Goal: Task Accomplishment & Management: Complete application form

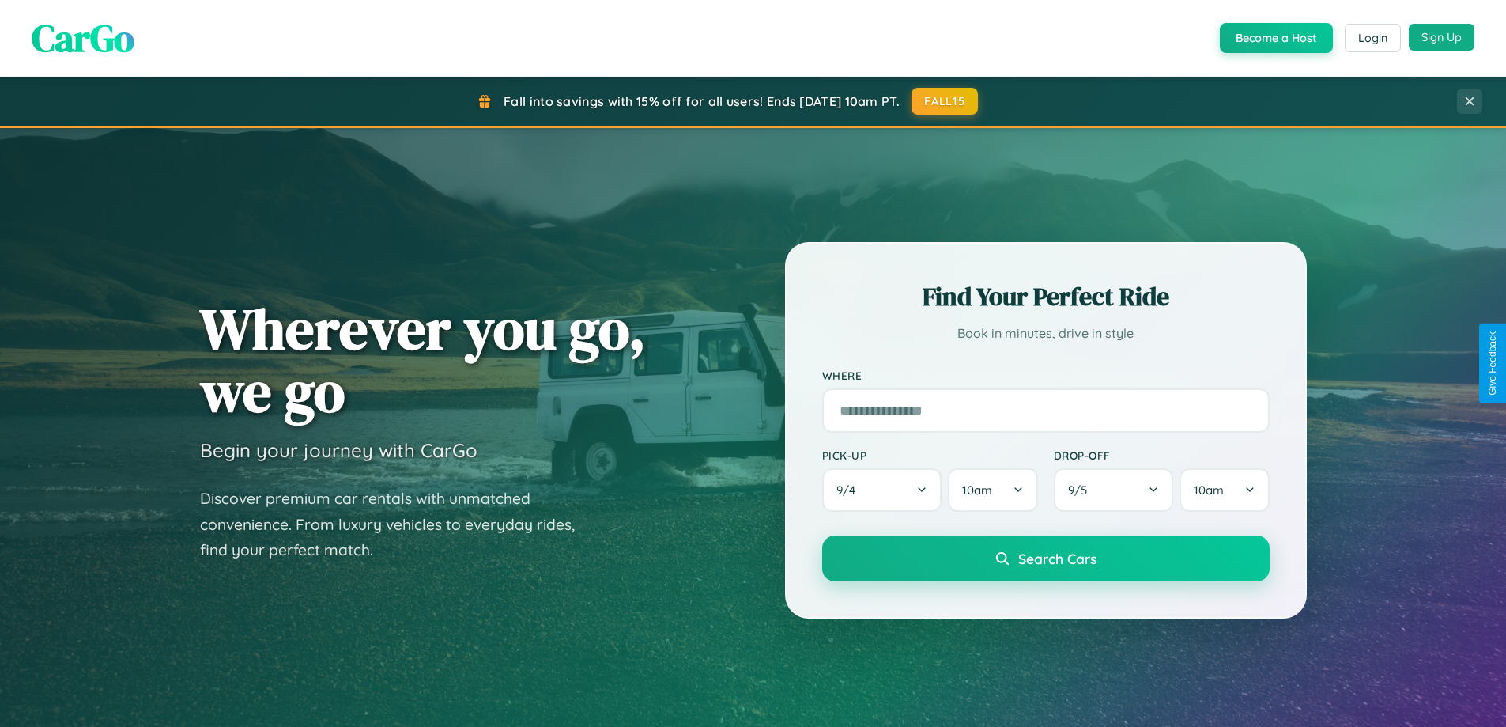
click at [1442, 37] on button "Sign Up" at bounding box center [1442, 37] width 66 height 27
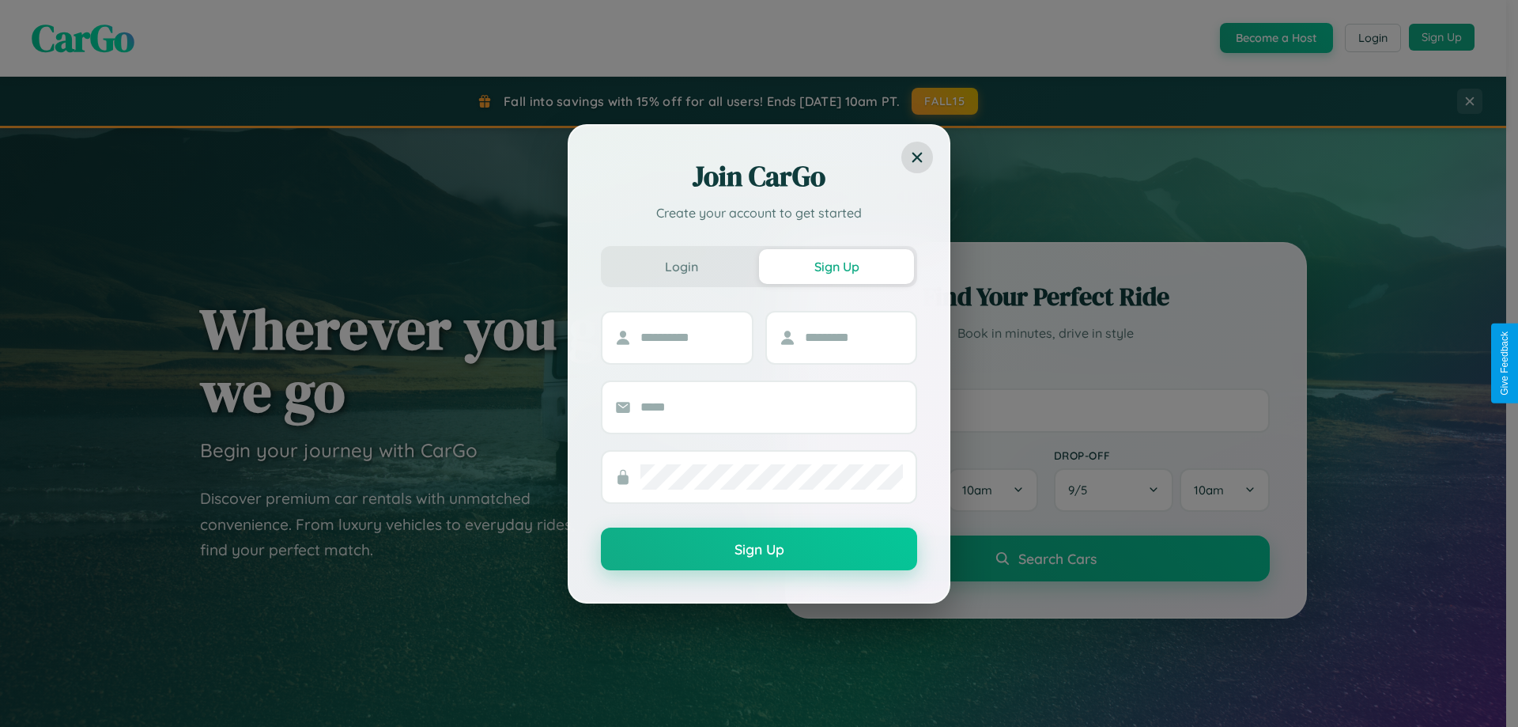
scroll to position [3043, 0]
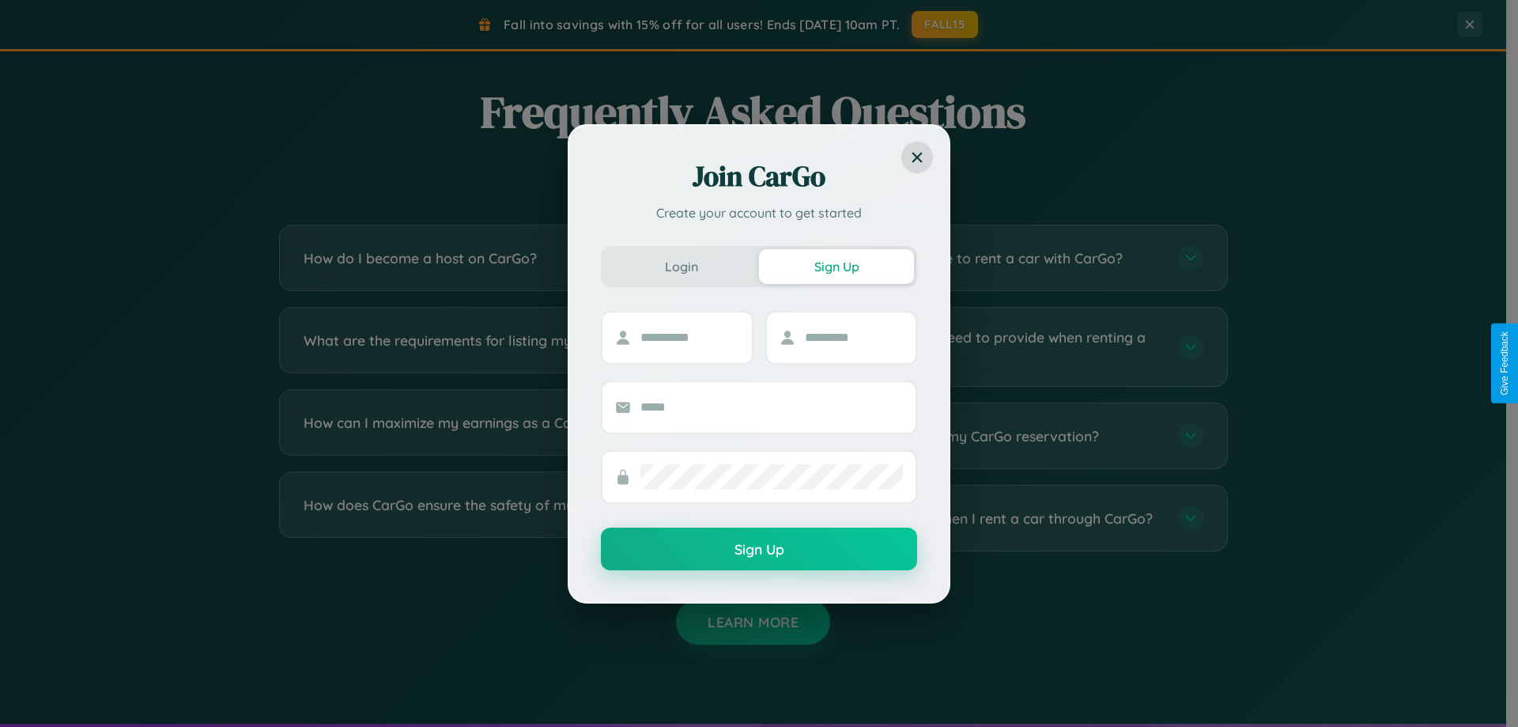
click at [998, 258] on div "Join CarGo Create your account to get started Login Sign Up Sign Up" at bounding box center [759, 363] width 1518 height 727
click at [508, 518] on div "Join CarGo Create your account to get started Login Sign Up Sign Up" at bounding box center [759, 363] width 1518 height 727
click at [508, 346] on div "Join CarGo Create your account to get started Login Sign Up Sign Up" at bounding box center [759, 363] width 1518 height 727
click at [508, 258] on div "Join CarGo Create your account to get started Login Sign Up Sign Up" at bounding box center [759, 363] width 1518 height 727
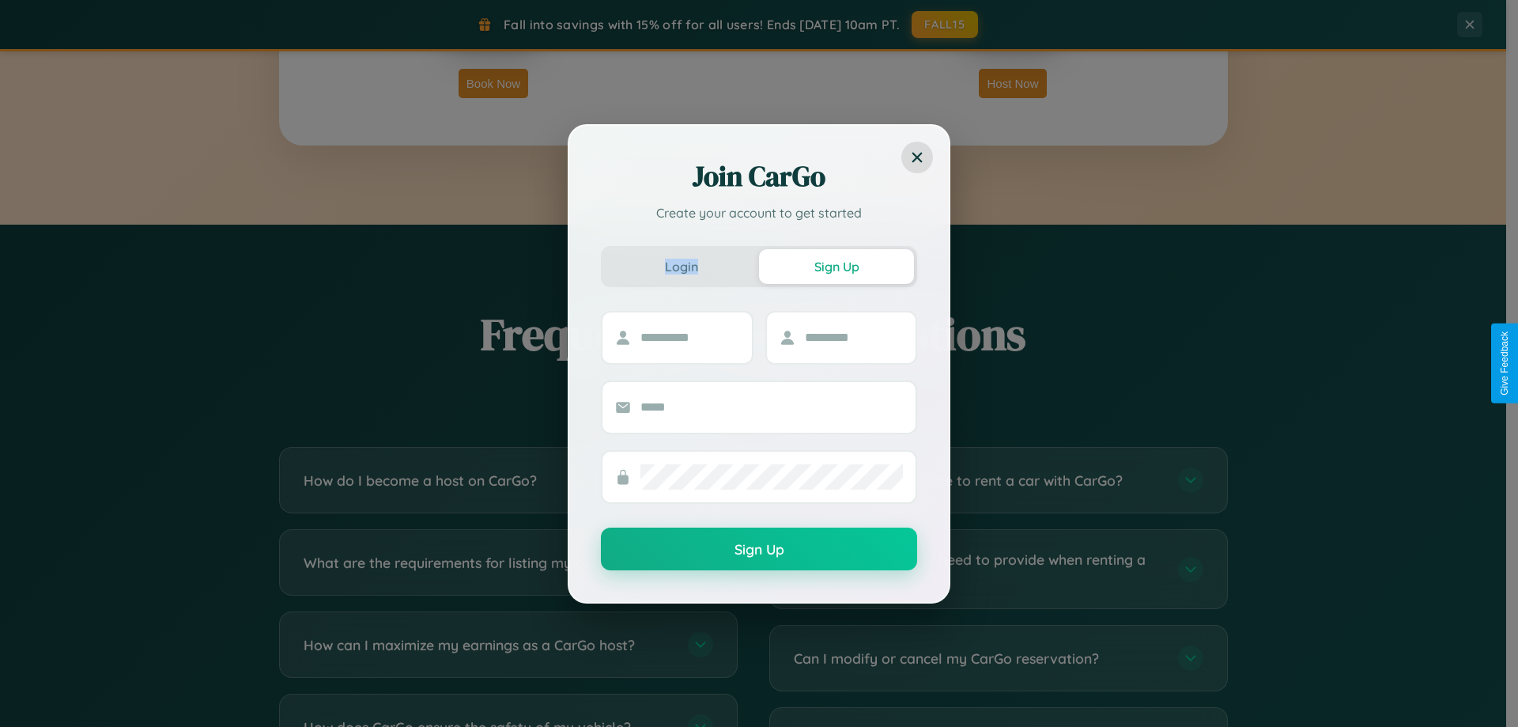
scroll to position [682, 0]
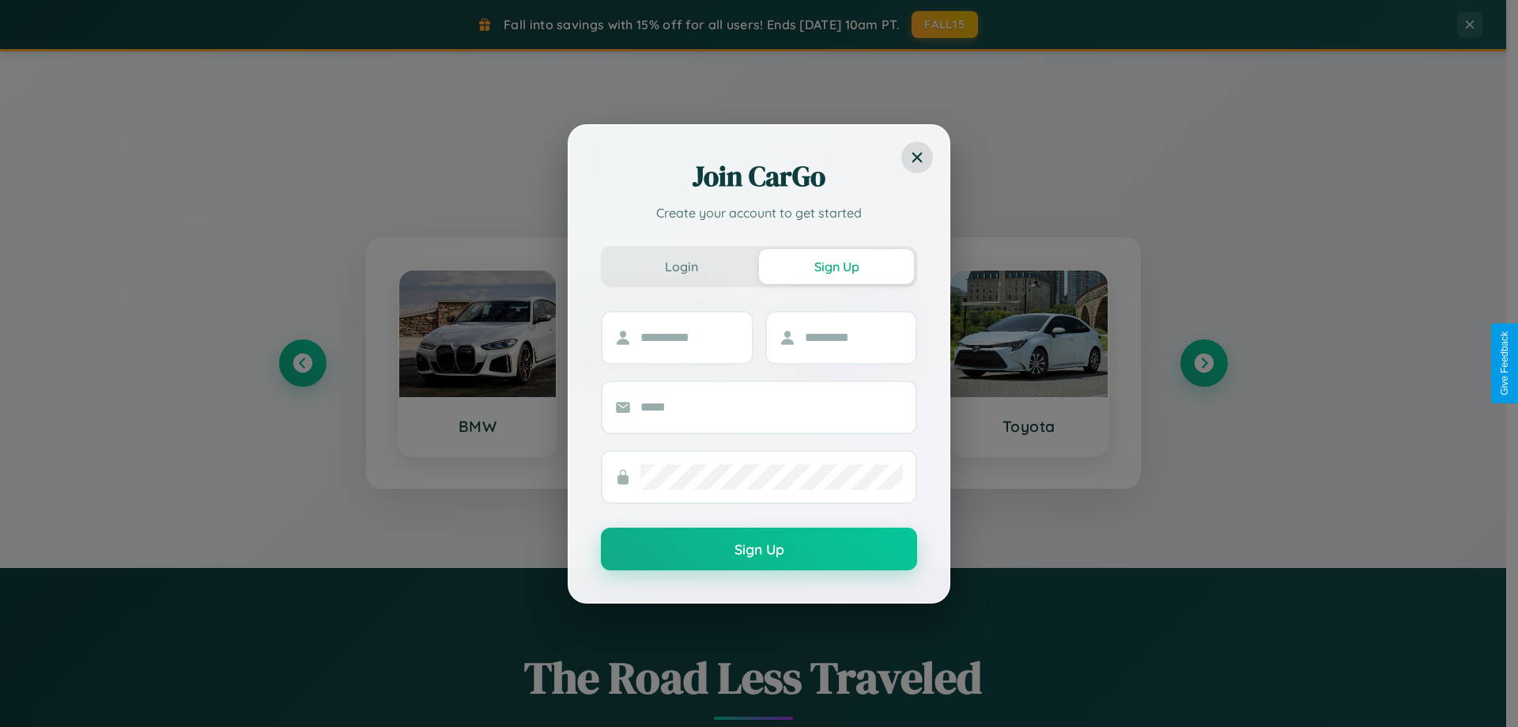
click at [1204, 363] on div "Join CarGo Create your account to get started Login Sign Up Sign Up" at bounding box center [759, 363] width 1518 height 727
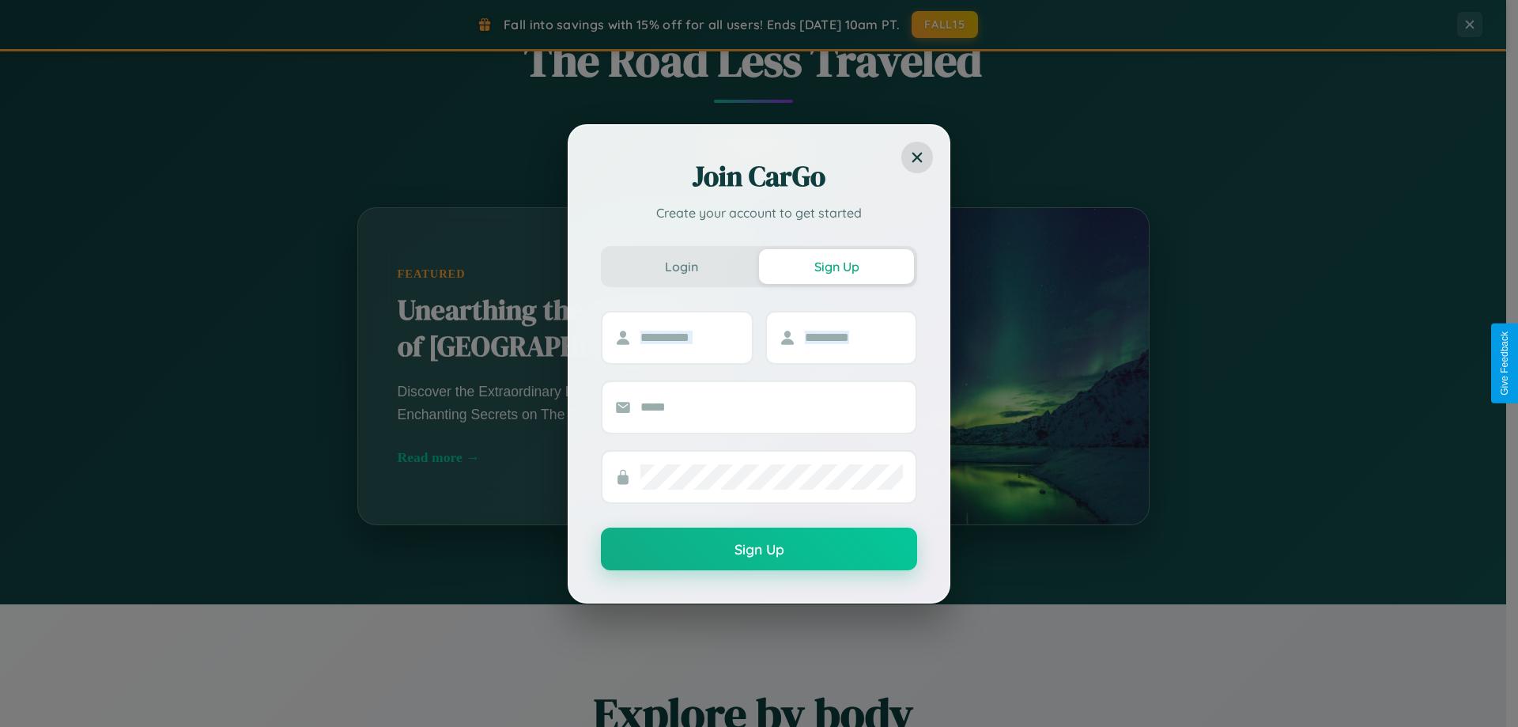
scroll to position [2541, 0]
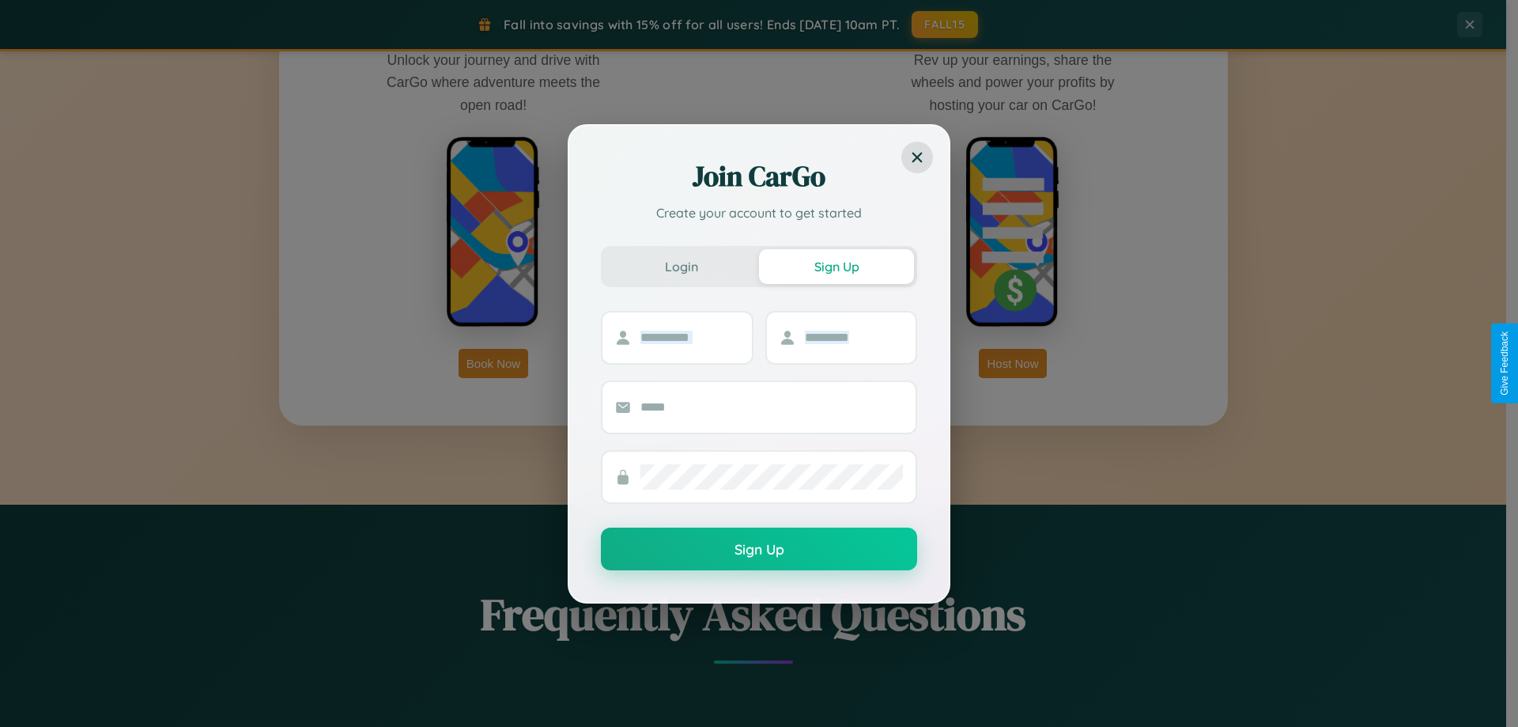
click at [1013, 363] on div "Join CarGo Create your account to get started Login Sign Up Sign Up" at bounding box center [759, 363] width 1518 height 727
